Goal: Transaction & Acquisition: Purchase product/service

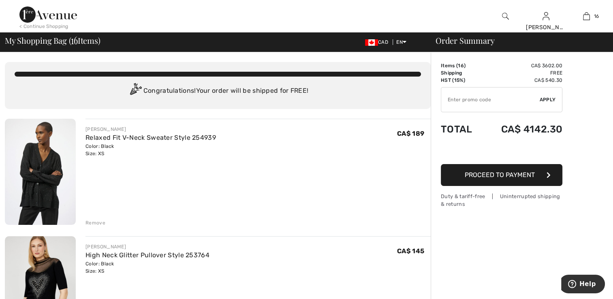
click at [50, 182] on img at bounding box center [40, 172] width 71 height 106
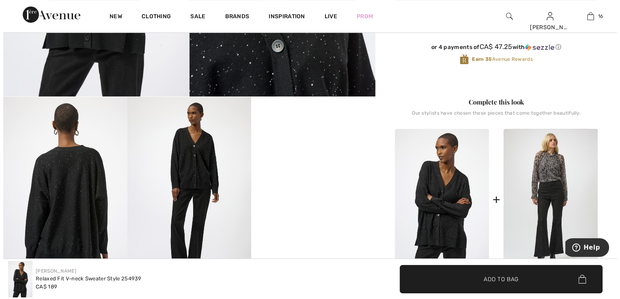
scroll to position [203, 0]
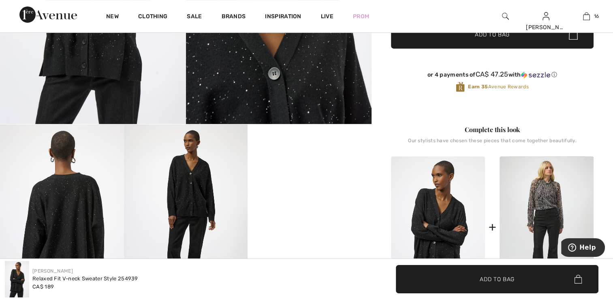
click at [73, 202] on img at bounding box center [62, 217] width 124 height 186
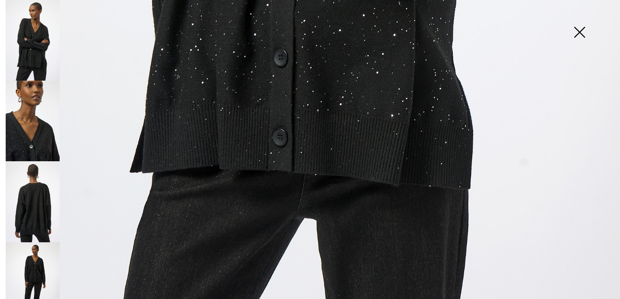
scroll to position [620, 0]
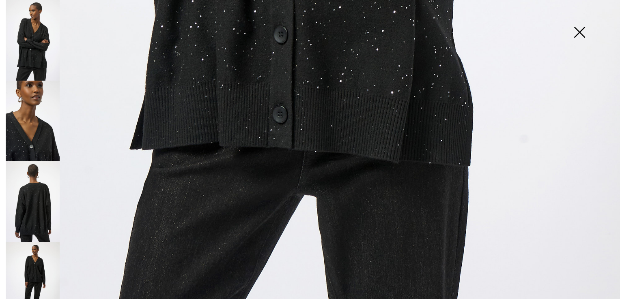
click at [39, 117] on img at bounding box center [33, 121] width 54 height 81
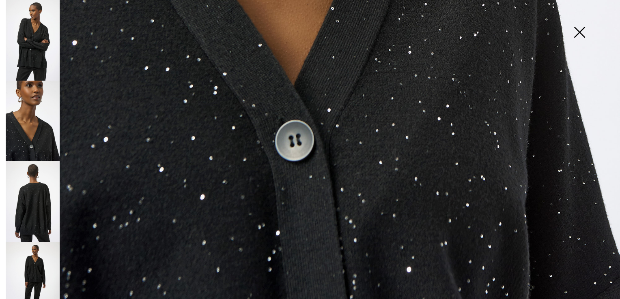
click at [30, 188] on img at bounding box center [33, 201] width 54 height 81
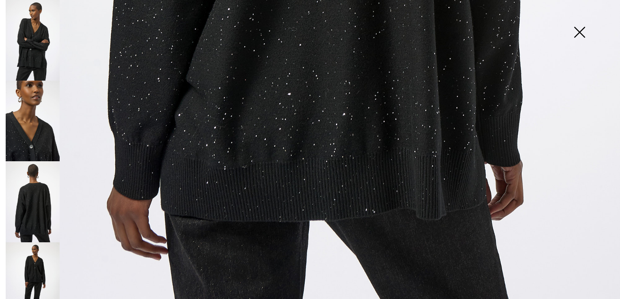
click at [36, 259] on img at bounding box center [33, 282] width 54 height 81
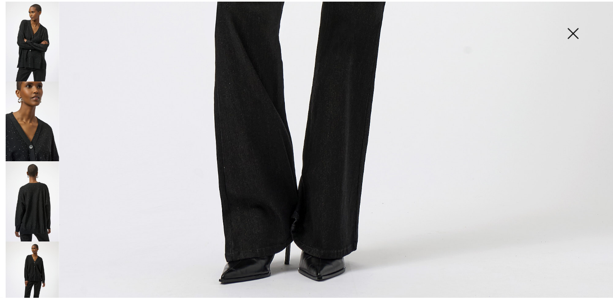
scroll to position [90, 0]
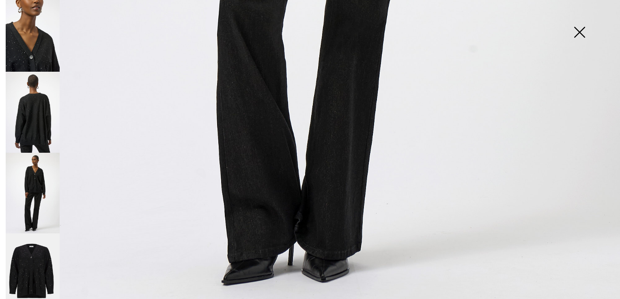
click at [579, 33] on img at bounding box center [579, 33] width 41 height 42
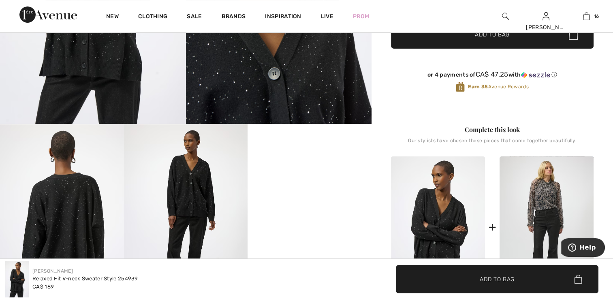
scroll to position [610, 0]
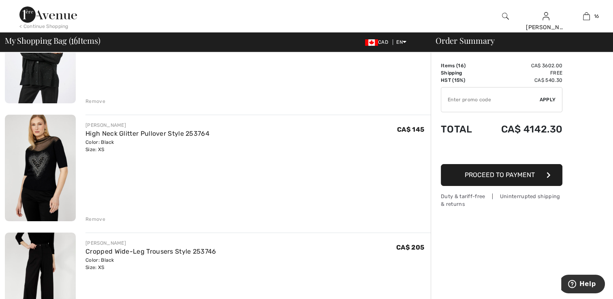
click at [47, 153] on img at bounding box center [40, 168] width 71 height 107
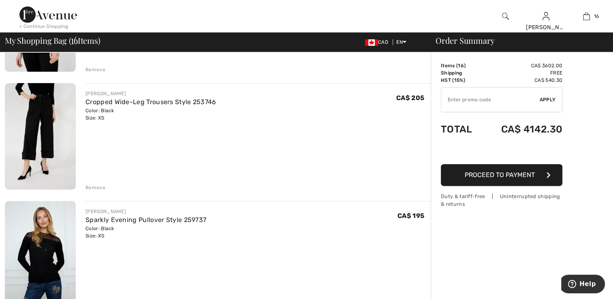
scroll to position [284, 0]
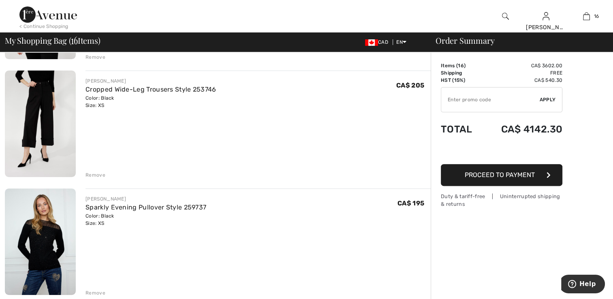
click at [35, 135] on img at bounding box center [40, 124] width 71 height 107
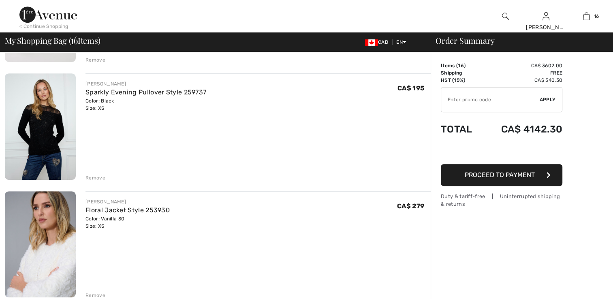
scroll to position [405, 0]
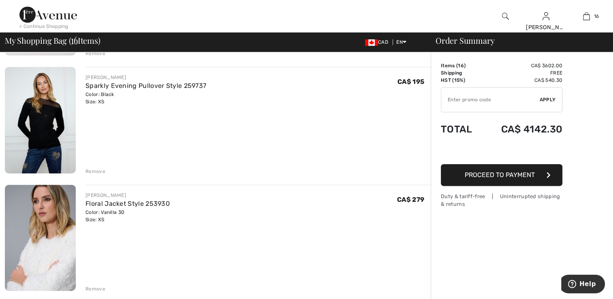
click at [57, 130] on img at bounding box center [40, 120] width 71 height 107
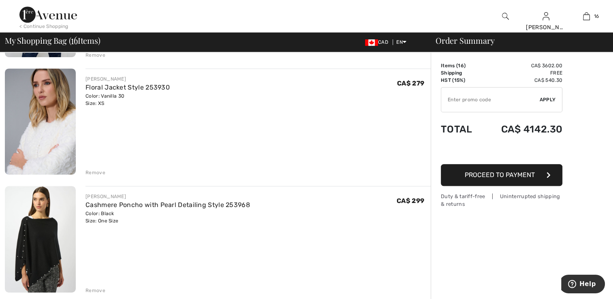
scroll to position [527, 0]
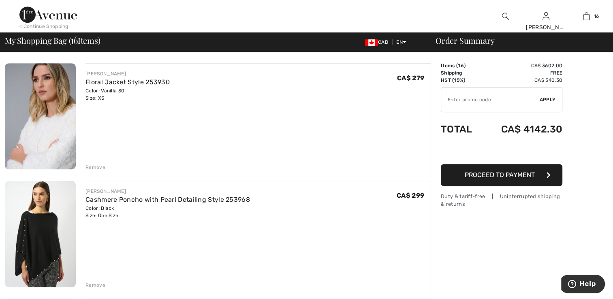
click at [45, 133] on img at bounding box center [40, 116] width 71 height 107
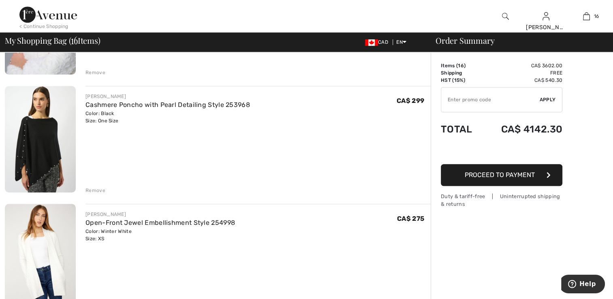
scroll to position [649, 0]
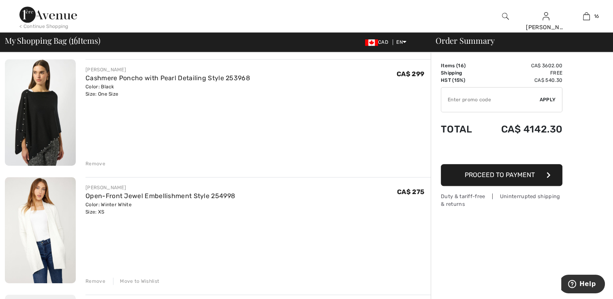
click at [30, 118] on img at bounding box center [40, 112] width 71 height 106
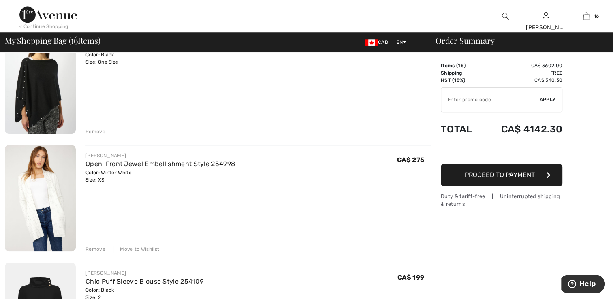
scroll to position [730, 0]
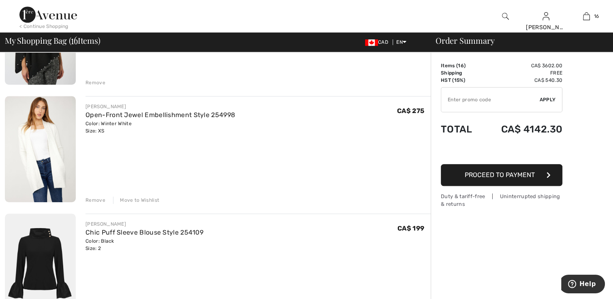
click at [28, 153] on img at bounding box center [40, 149] width 71 height 107
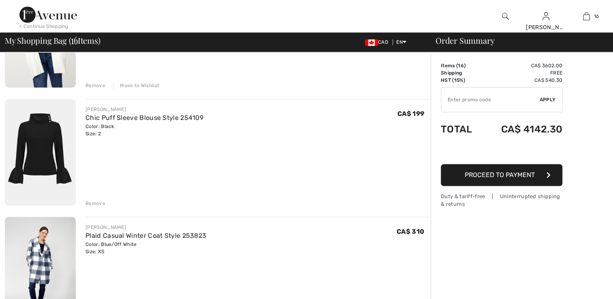
scroll to position [851, 0]
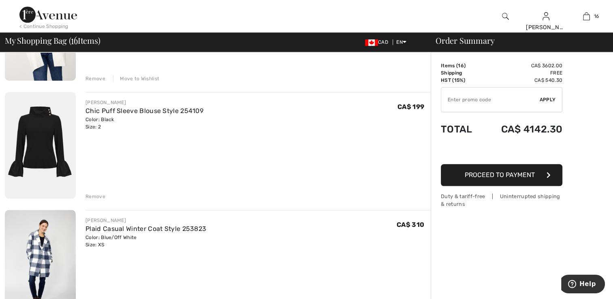
click at [40, 126] on img at bounding box center [40, 145] width 71 height 107
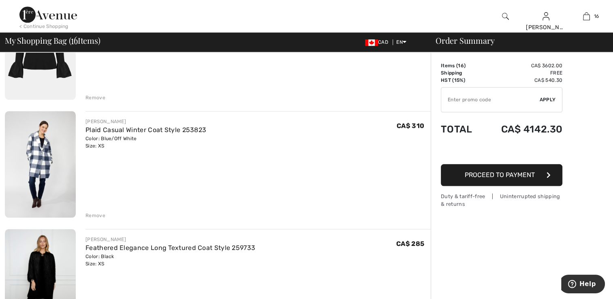
scroll to position [973, 0]
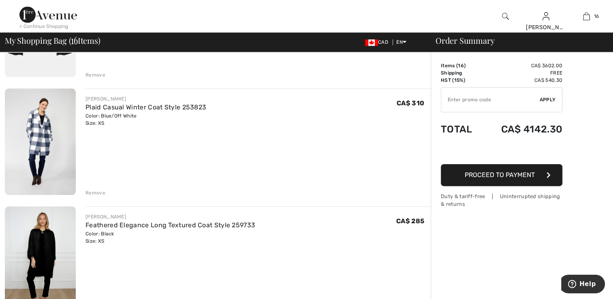
click at [40, 120] on img at bounding box center [40, 141] width 71 height 107
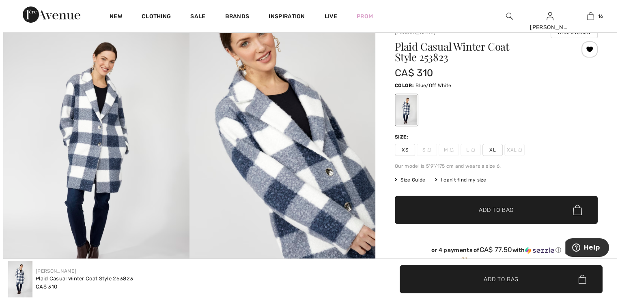
scroll to position [122, 0]
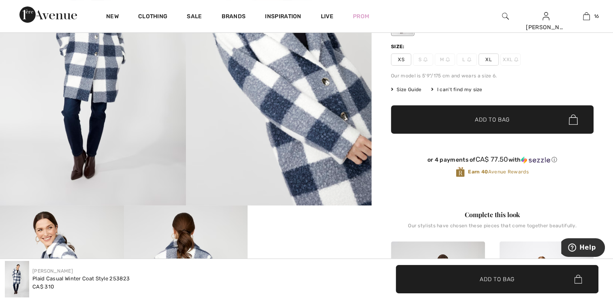
click at [102, 106] on img at bounding box center [93, 66] width 186 height 279
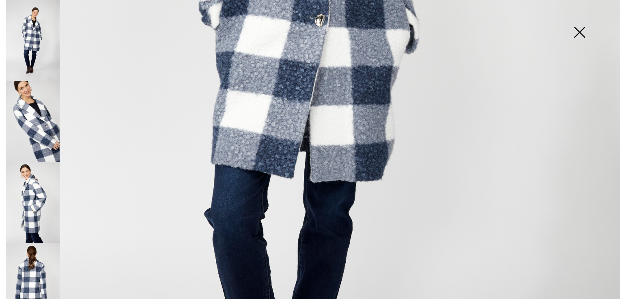
scroll to position [405, 0]
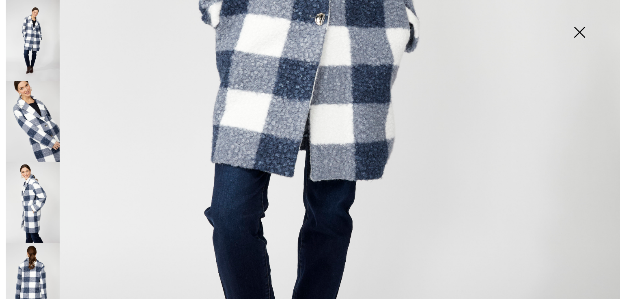
click at [32, 180] on img at bounding box center [33, 202] width 54 height 81
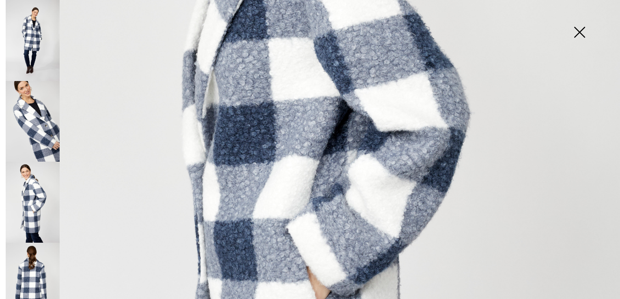
scroll to position [284, 0]
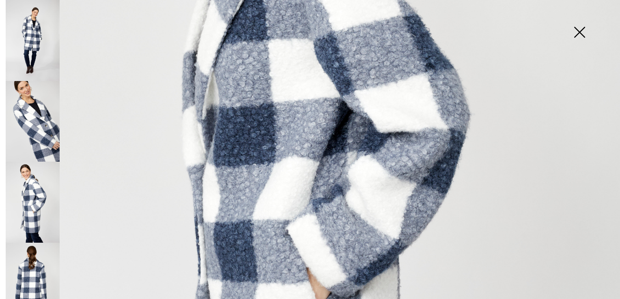
click at [21, 191] on img at bounding box center [33, 202] width 54 height 81
click at [39, 260] on img at bounding box center [33, 283] width 54 height 81
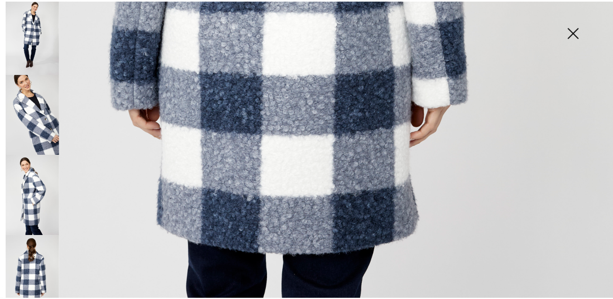
scroll to position [13, 0]
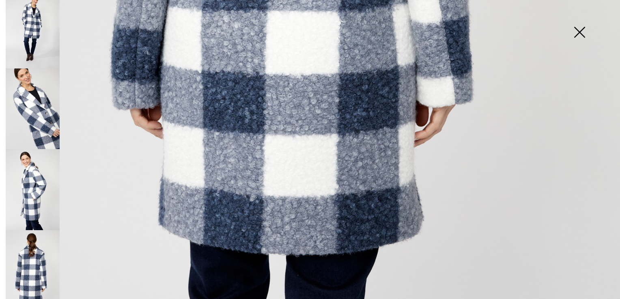
click at [576, 27] on img at bounding box center [579, 33] width 41 height 42
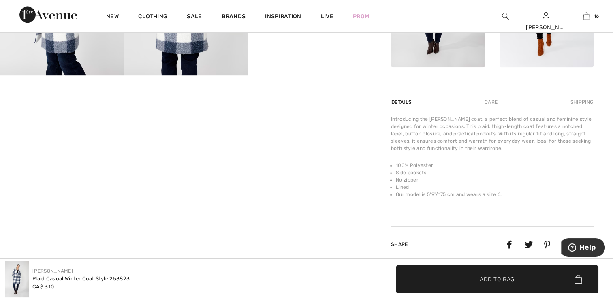
scroll to position [568, 0]
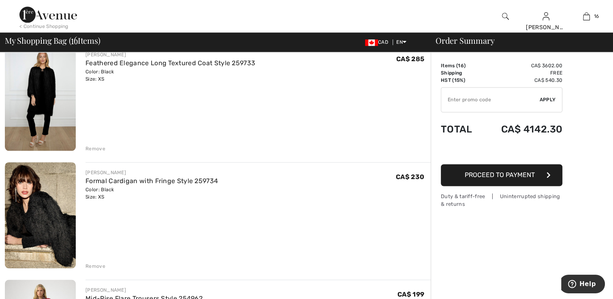
click at [51, 85] on img at bounding box center [40, 97] width 71 height 107
click at [35, 187] on img at bounding box center [40, 215] width 71 height 107
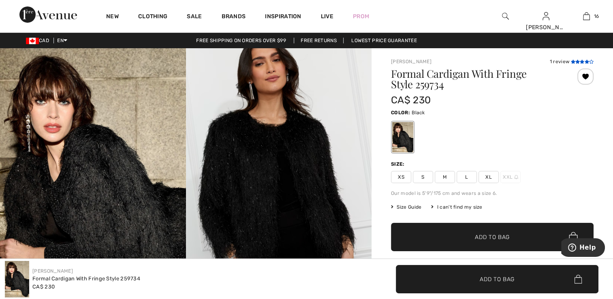
click at [573, 62] on icon at bounding box center [573, 62] width 4 height 4
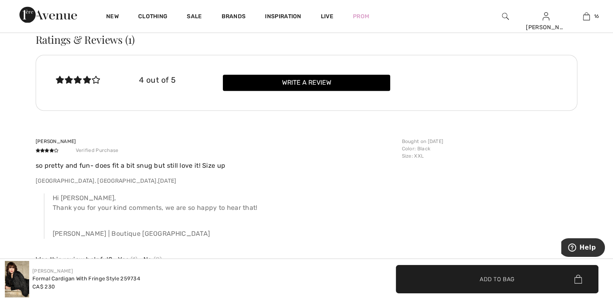
scroll to position [1200, 0]
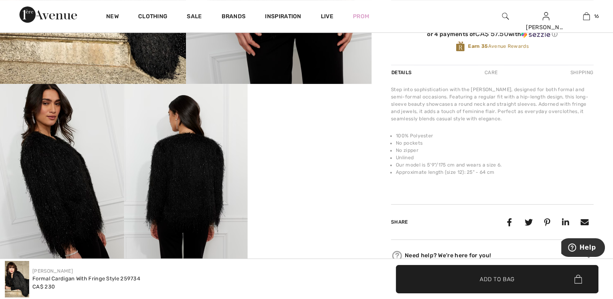
scroll to position [365, 0]
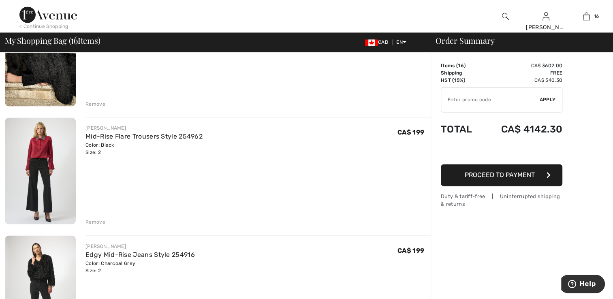
click at [59, 181] on img at bounding box center [40, 171] width 71 height 106
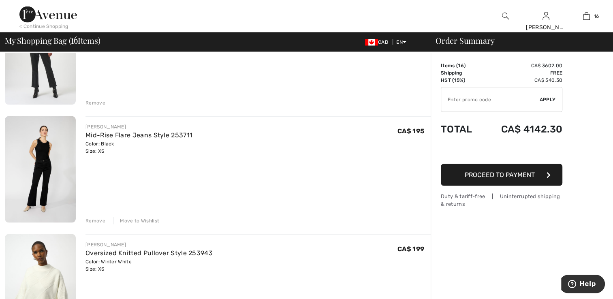
scroll to position [1541, 0]
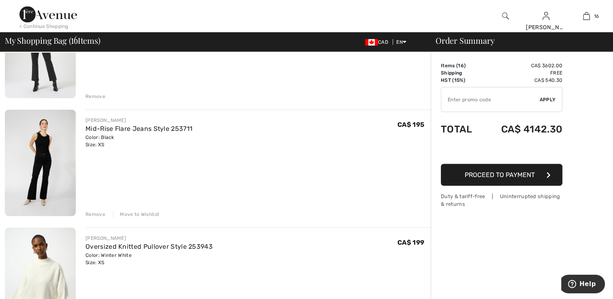
click at [144, 215] on div "Move to Wishlist" at bounding box center [136, 214] width 46 height 7
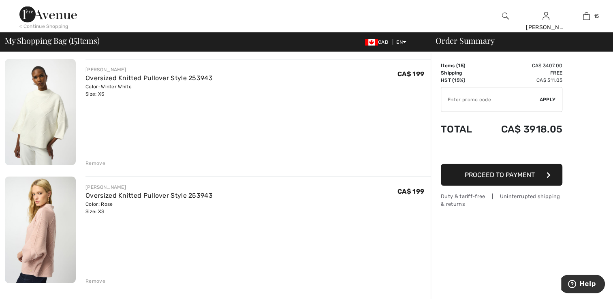
scroll to position [1703, 0]
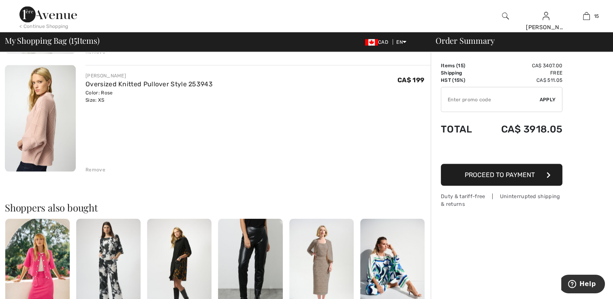
click at [97, 171] on div "Remove" at bounding box center [96, 169] width 20 height 7
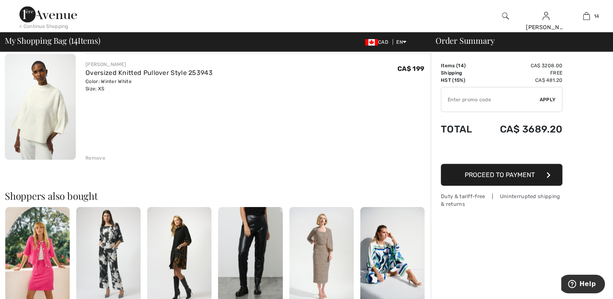
scroll to position [1581, 0]
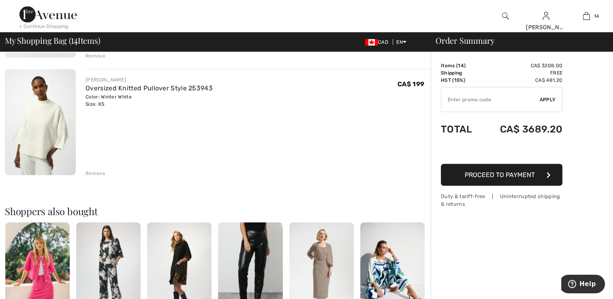
click at [95, 173] on div "Remove" at bounding box center [96, 173] width 20 height 7
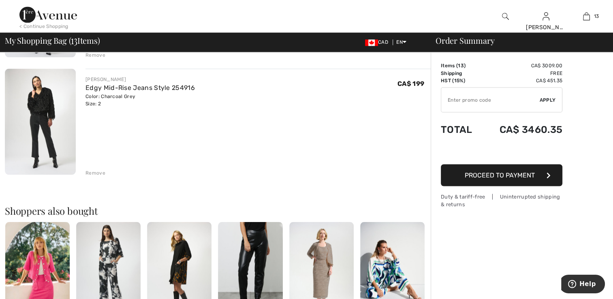
scroll to position [1460, 0]
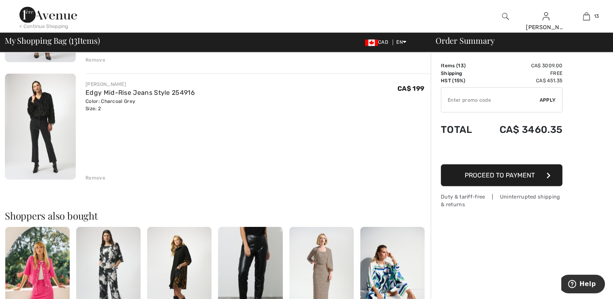
click at [48, 149] on img at bounding box center [40, 126] width 71 height 106
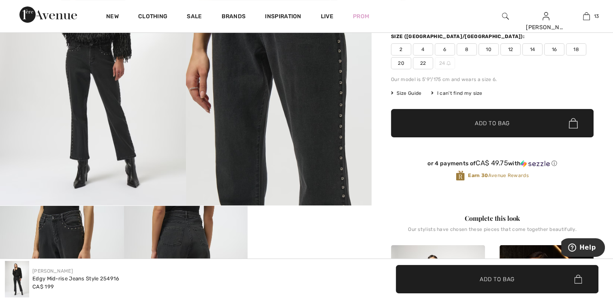
scroll to position [243, 0]
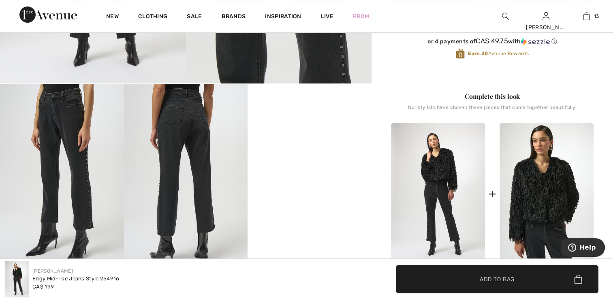
click at [555, 225] on img at bounding box center [547, 194] width 94 height 142
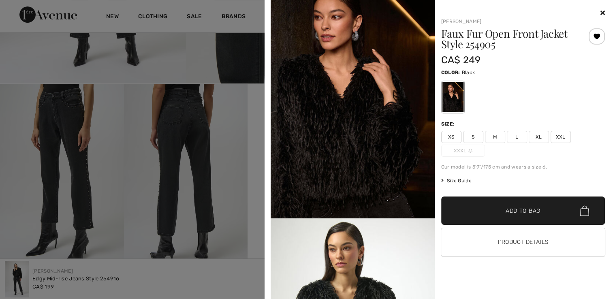
scroll to position [162, 0]
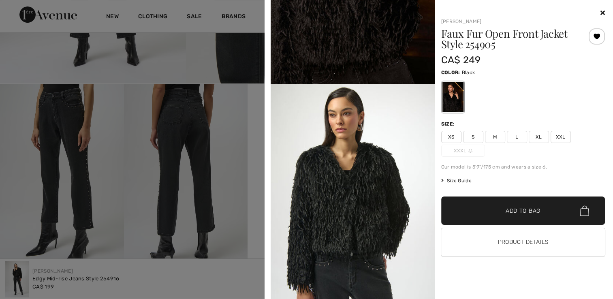
click at [367, 174] on img at bounding box center [353, 207] width 164 height 246
click at [340, 217] on img at bounding box center [353, 207] width 164 height 246
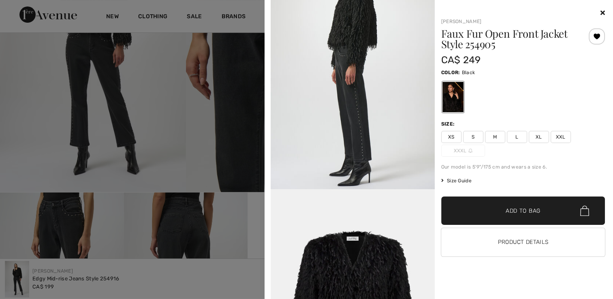
scroll to position [122, 0]
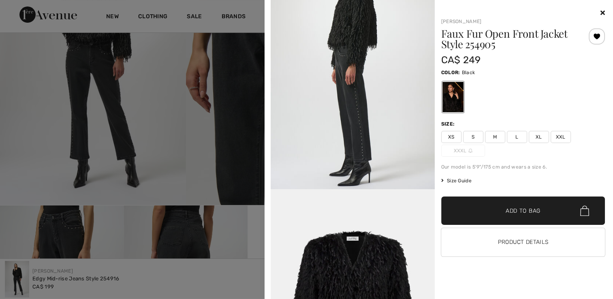
click at [602, 9] on icon at bounding box center [603, 12] width 4 height 6
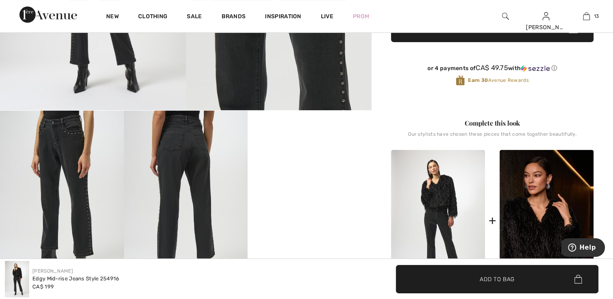
scroll to position [324, 0]
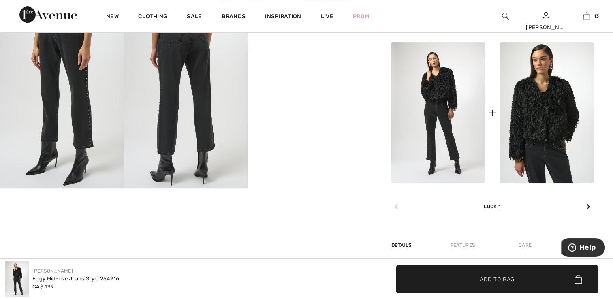
click at [518, 128] on img at bounding box center [547, 113] width 94 height 142
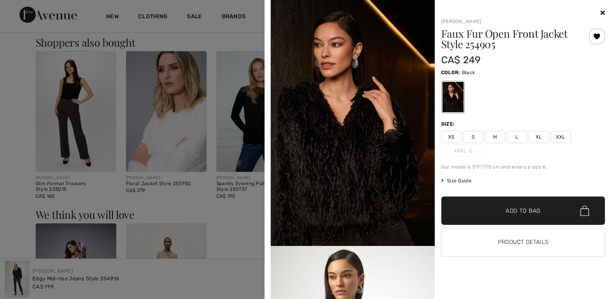
scroll to position [811, 0]
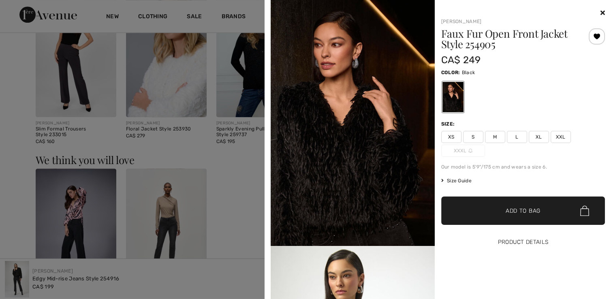
click at [508, 240] on button "Product Details" at bounding box center [524, 242] width 164 height 28
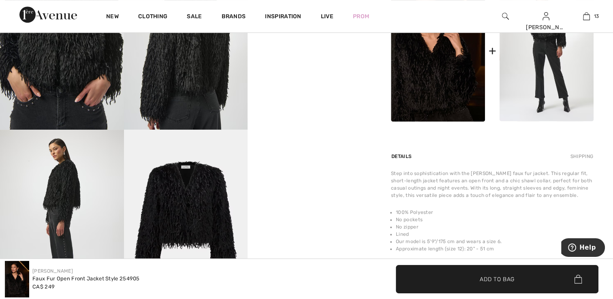
scroll to position [365, 0]
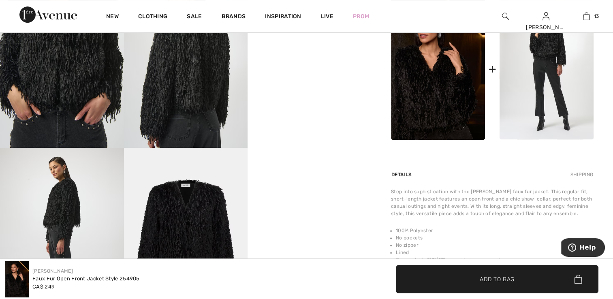
click at [46, 84] on img at bounding box center [62, 55] width 124 height 186
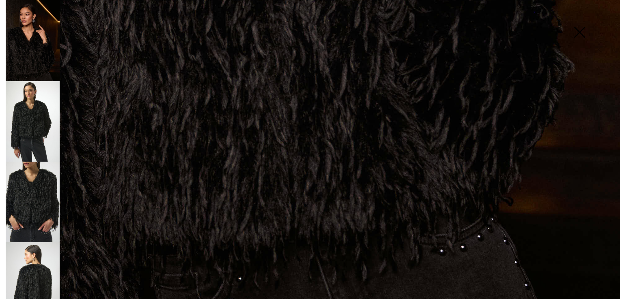
scroll to position [621, 0]
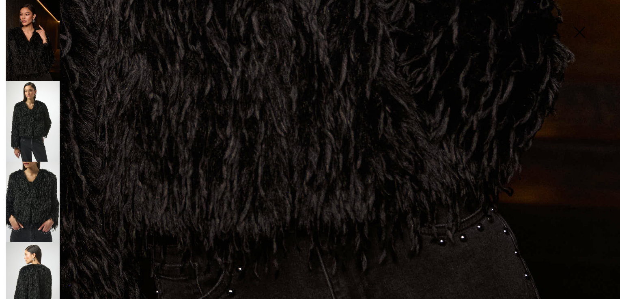
click at [24, 113] on img at bounding box center [33, 121] width 54 height 81
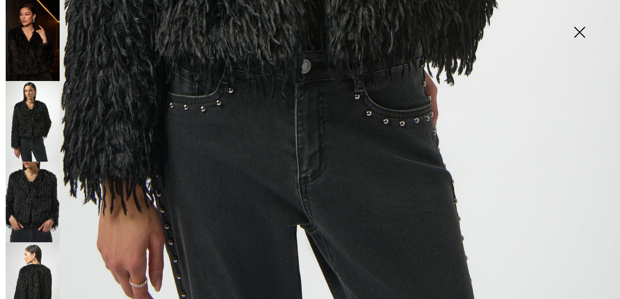
scroll to position [579, 0]
click at [33, 268] on img at bounding box center [33, 282] width 54 height 81
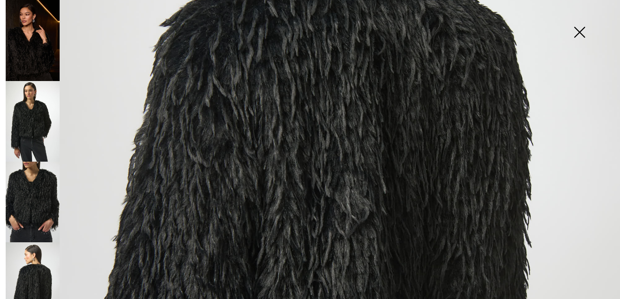
scroll to position [295, 0]
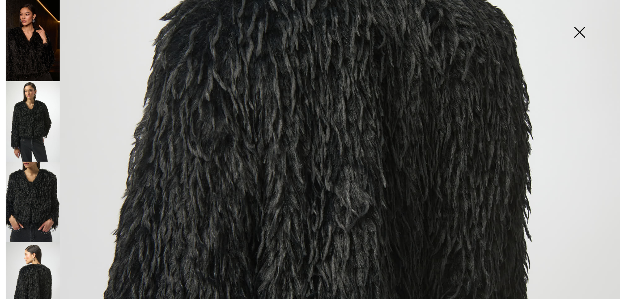
click at [32, 117] on img at bounding box center [33, 121] width 54 height 81
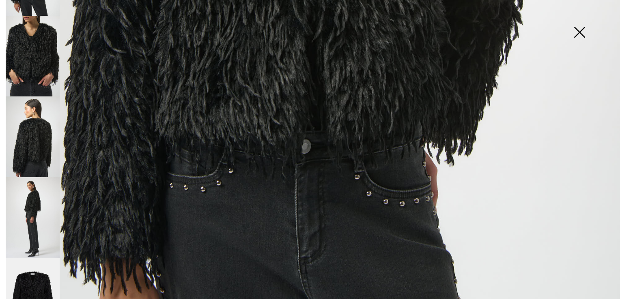
scroll to position [168, 0]
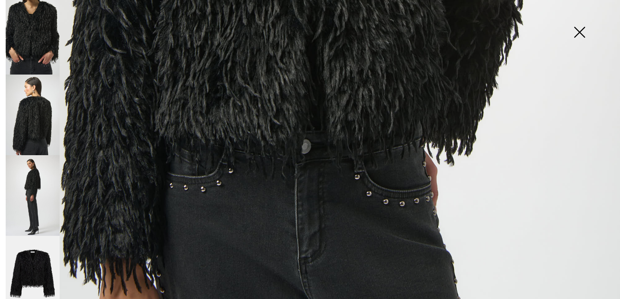
click at [575, 32] on img at bounding box center [579, 33] width 41 height 42
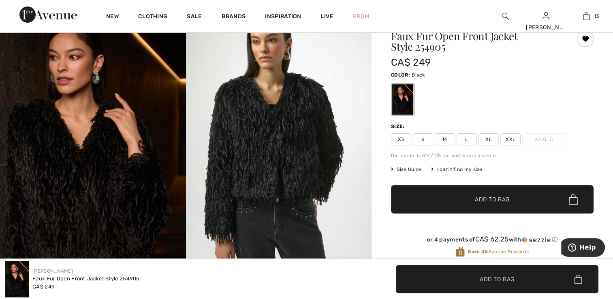
scroll to position [41, 0]
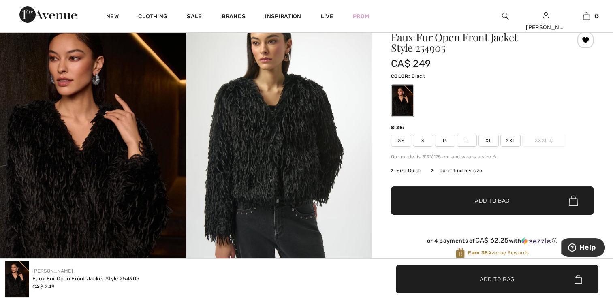
click at [408, 142] on span "XS" at bounding box center [401, 141] width 20 height 12
click at [480, 202] on span "Add to Bag" at bounding box center [492, 201] width 35 height 9
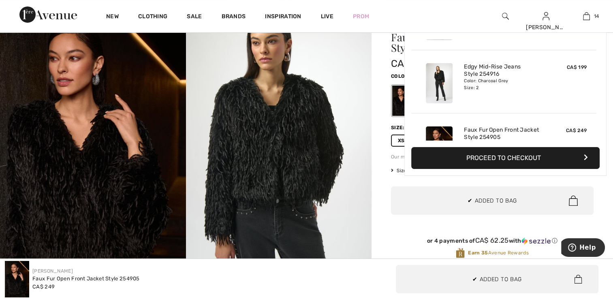
scroll to position [783, 0]
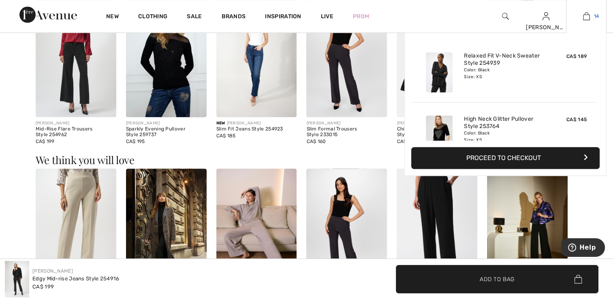
click at [587, 15] on img at bounding box center [586, 16] width 7 height 10
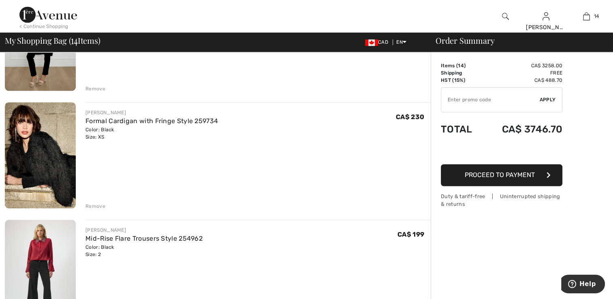
scroll to position [1216, 0]
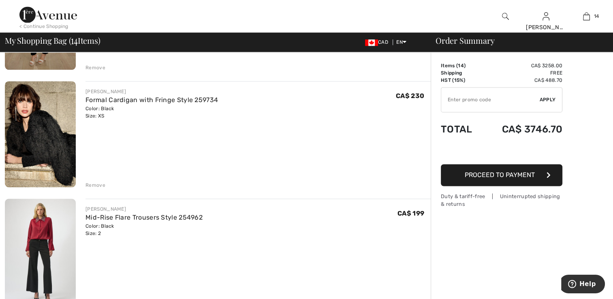
click at [101, 183] on div "Remove" at bounding box center [96, 185] width 20 height 7
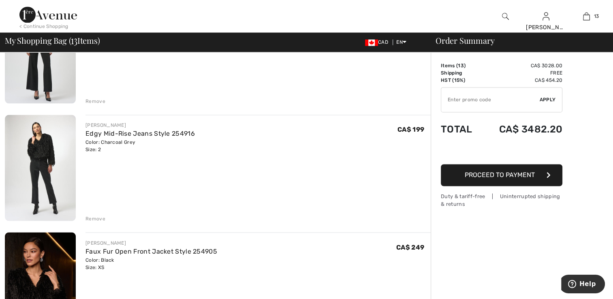
scroll to position [1379, 0]
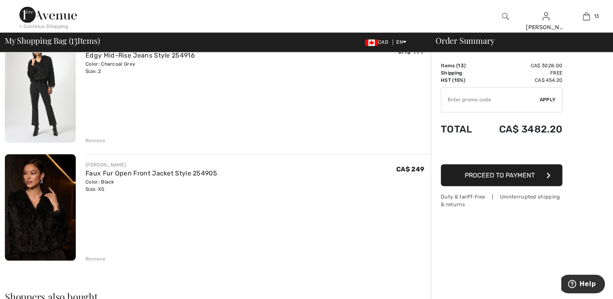
click at [50, 217] on img at bounding box center [40, 207] width 71 height 107
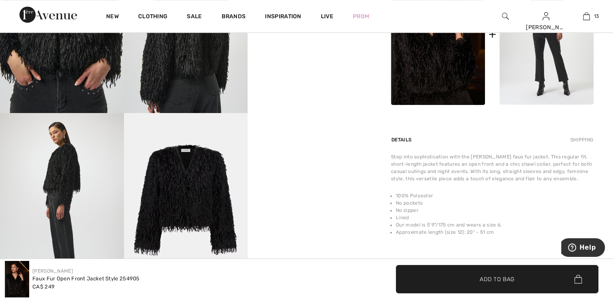
scroll to position [487, 0]
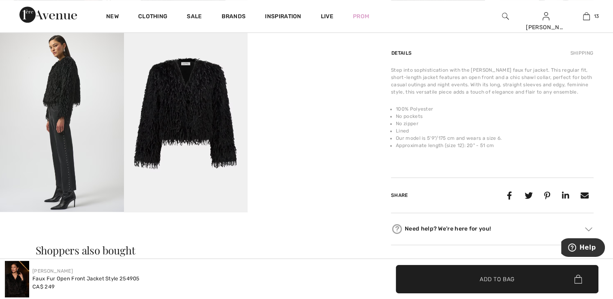
click at [76, 145] on img at bounding box center [62, 119] width 124 height 186
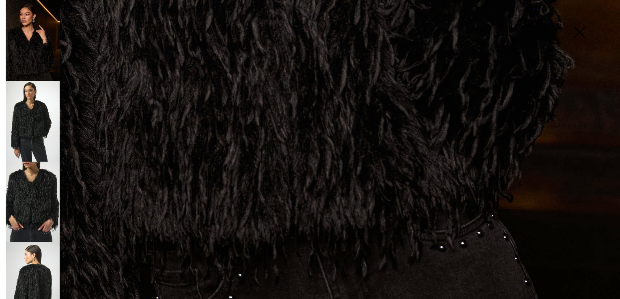
scroll to position [621, 0]
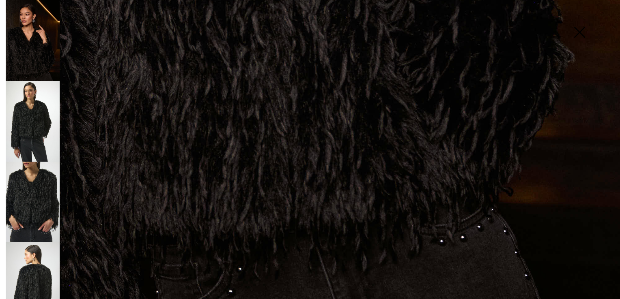
click at [21, 119] on img at bounding box center [33, 121] width 54 height 81
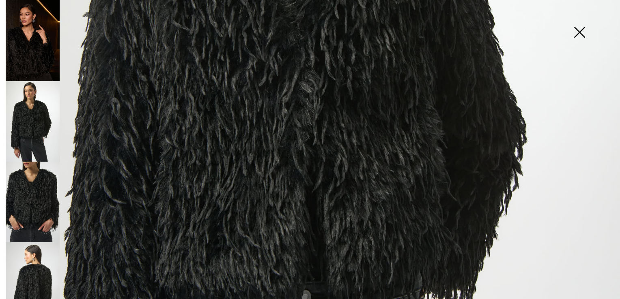
scroll to position [295, 0]
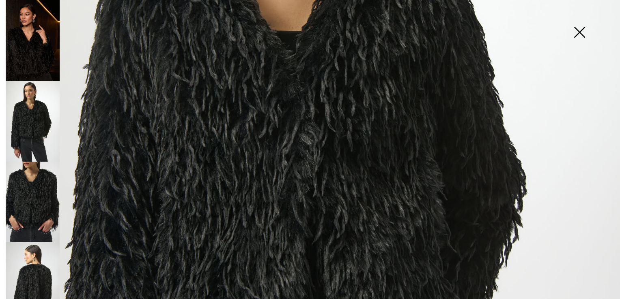
click at [584, 31] on img at bounding box center [579, 33] width 41 height 42
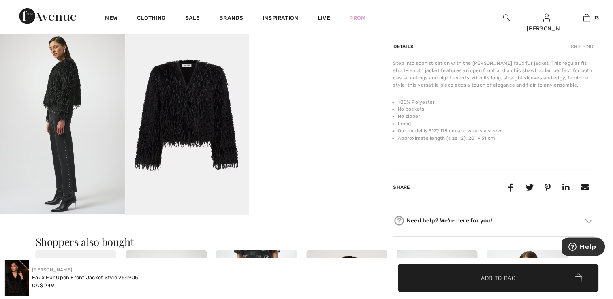
scroll to position [487, 0]
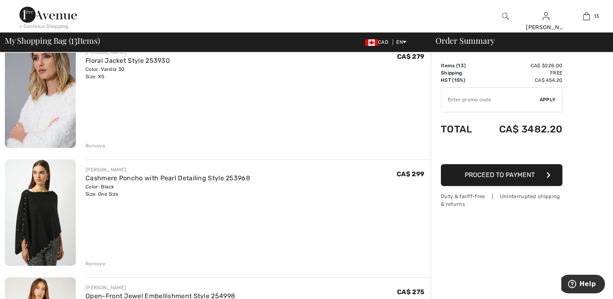
scroll to position [568, 0]
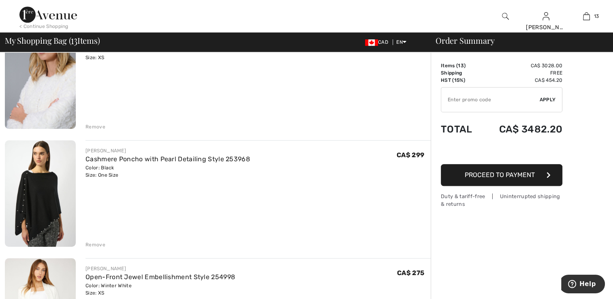
click at [38, 98] on img at bounding box center [40, 76] width 71 height 107
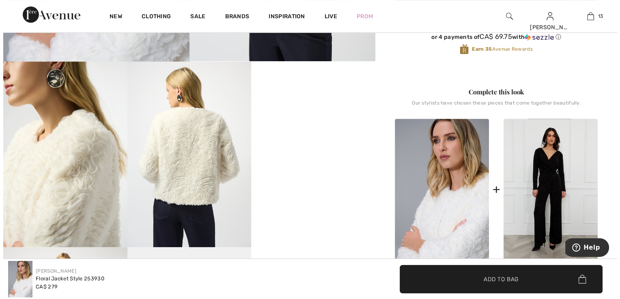
scroll to position [284, 0]
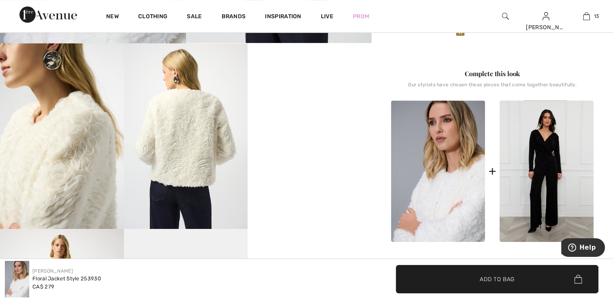
click at [56, 131] on img at bounding box center [62, 136] width 124 height 186
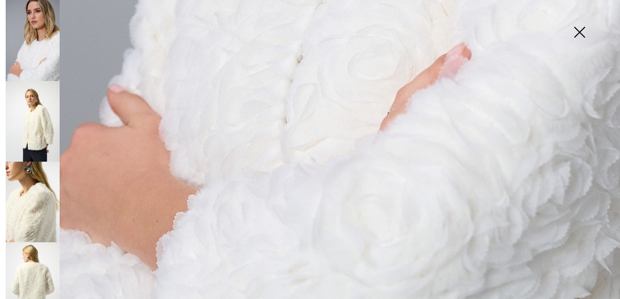
scroll to position [621, 0]
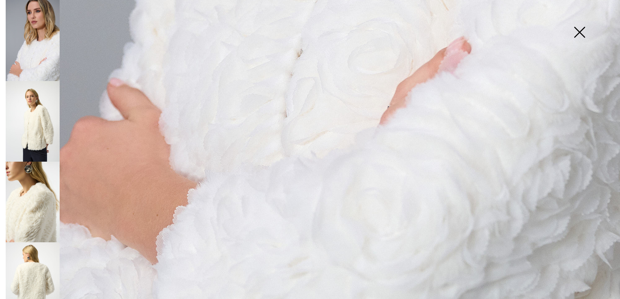
click at [50, 123] on img at bounding box center [33, 121] width 54 height 81
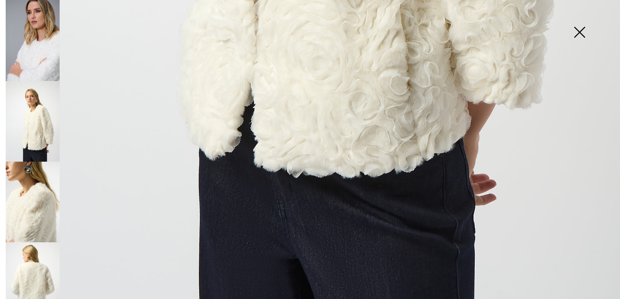
scroll to position [620, 0]
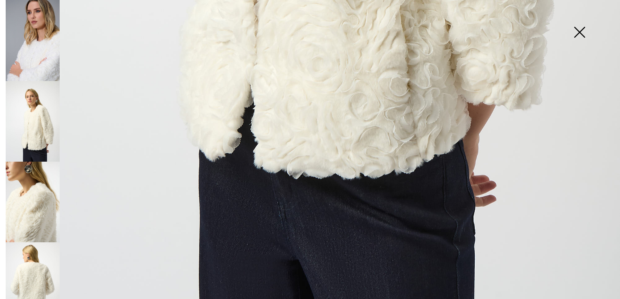
click at [29, 178] on img at bounding box center [33, 202] width 54 height 81
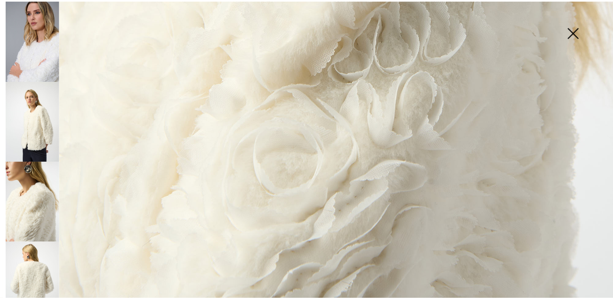
scroll to position [498, 0]
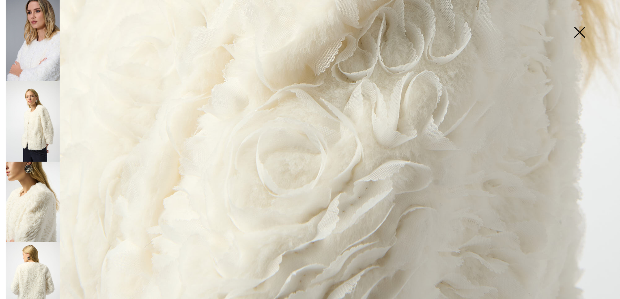
click at [582, 30] on img at bounding box center [579, 33] width 41 height 42
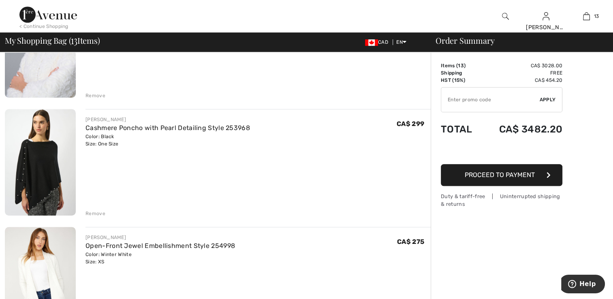
scroll to position [527, 0]
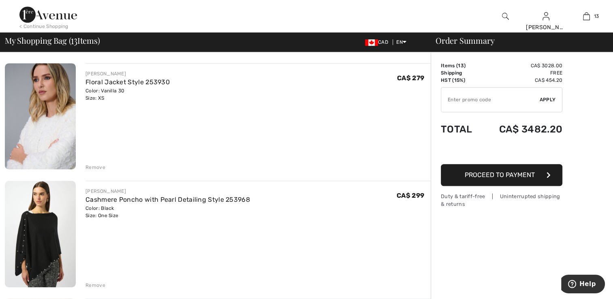
click at [51, 121] on img at bounding box center [40, 116] width 71 height 107
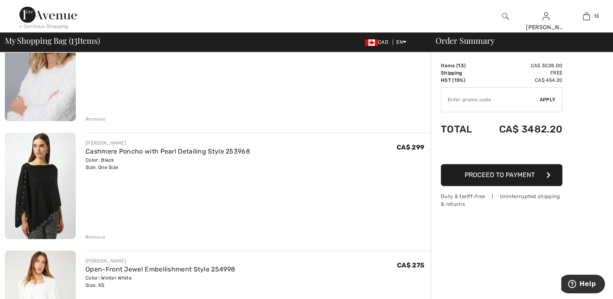
scroll to position [487, 0]
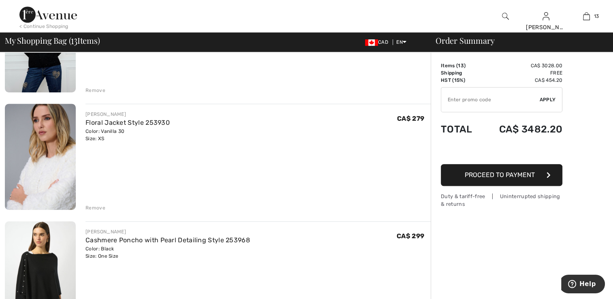
click at [52, 145] on img at bounding box center [40, 157] width 71 height 107
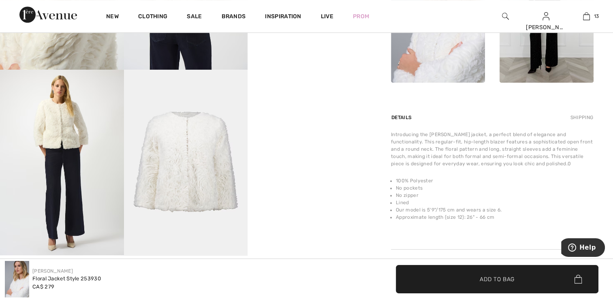
scroll to position [487, 0]
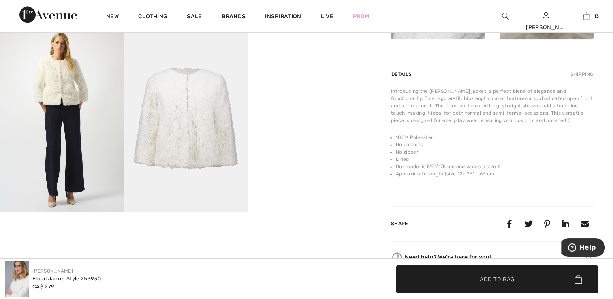
click at [80, 133] on img at bounding box center [62, 119] width 124 height 186
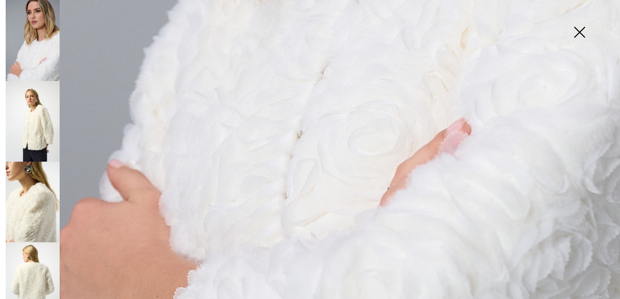
scroll to position [621, 0]
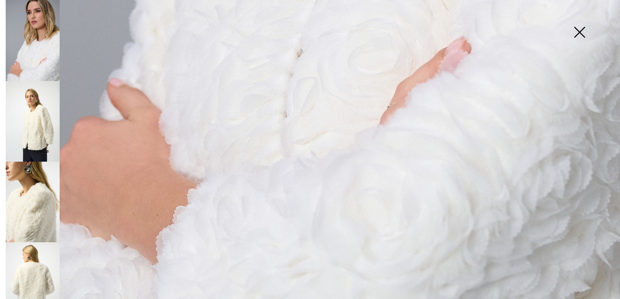
click at [43, 109] on img at bounding box center [33, 121] width 54 height 81
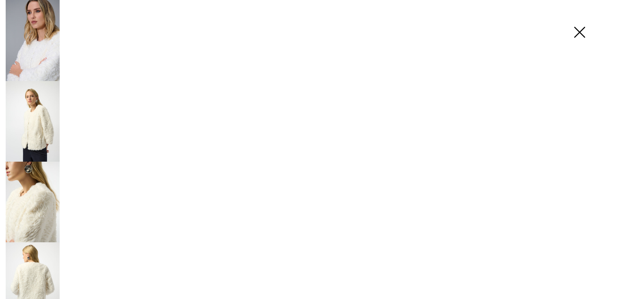
scroll to position [620, 0]
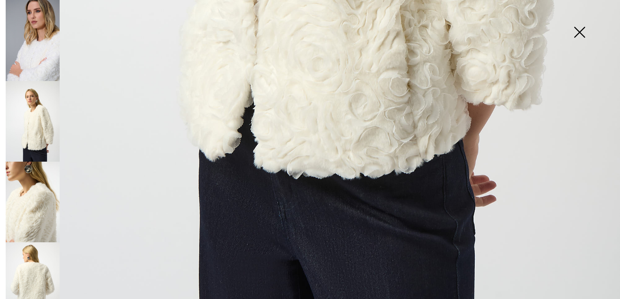
click at [45, 166] on img at bounding box center [33, 202] width 54 height 81
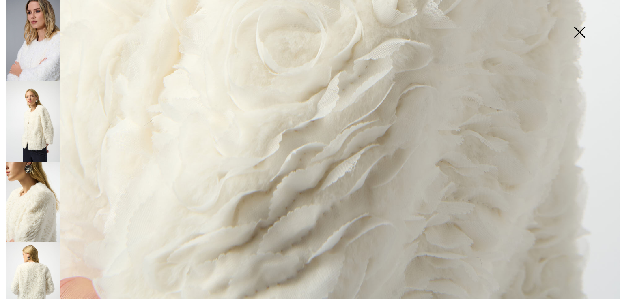
click at [45, 248] on img at bounding box center [33, 282] width 54 height 81
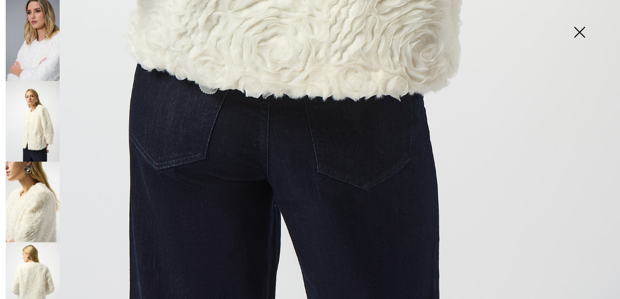
click at [579, 32] on img at bounding box center [579, 33] width 41 height 42
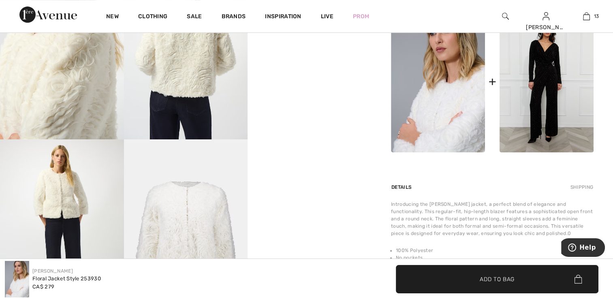
scroll to position [324, 0]
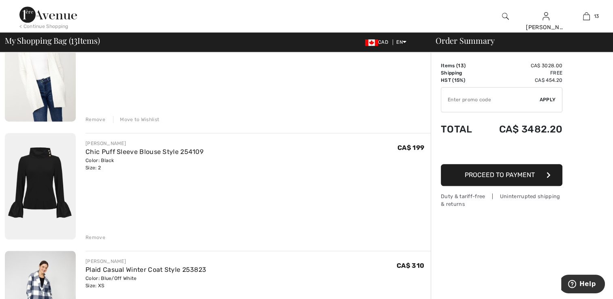
scroll to position [811, 0]
